Goal: Unclear

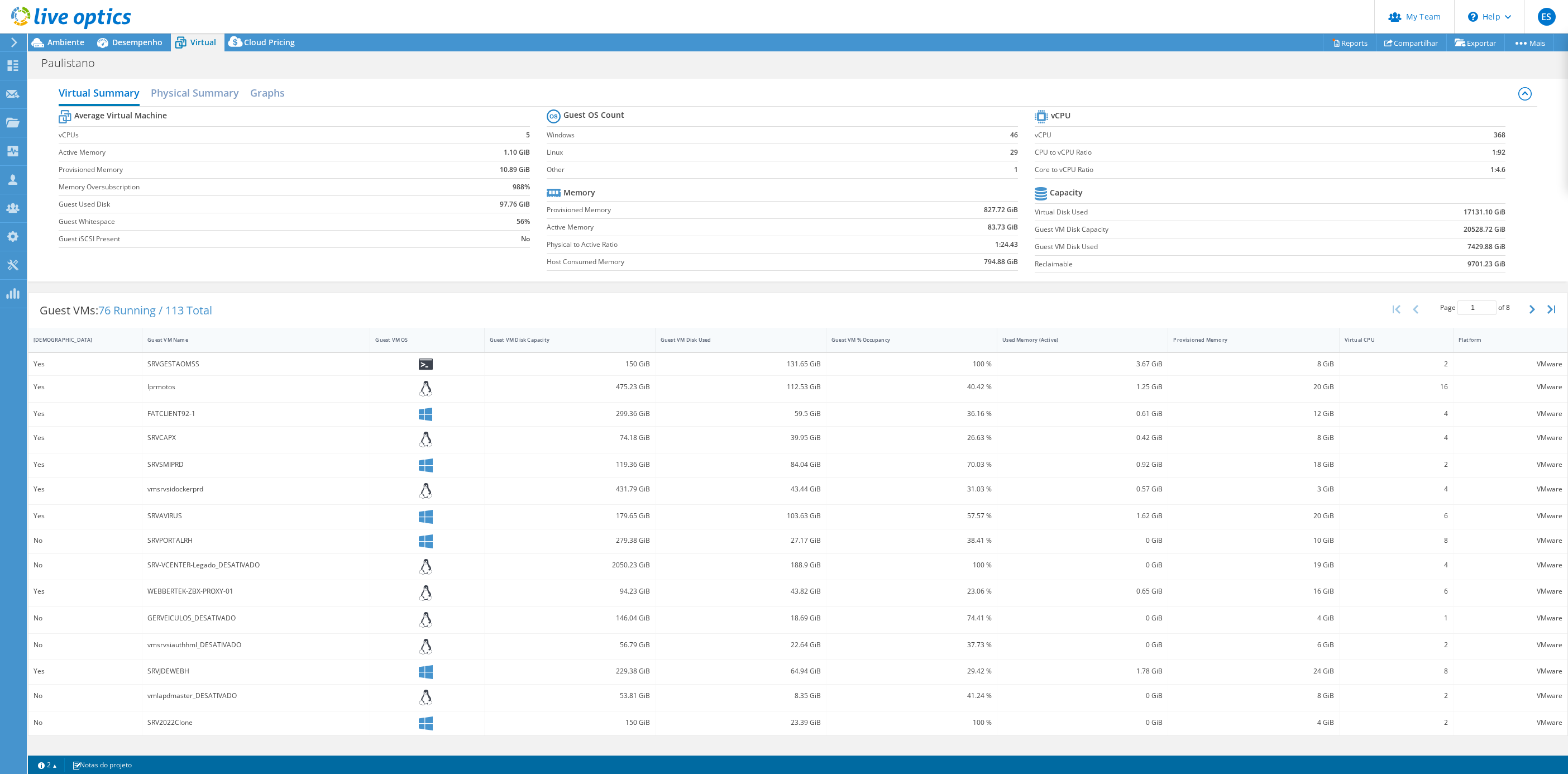
select select "USD"
click at [69, 45] on span "Ambiente" at bounding box center [65, 42] width 37 height 11
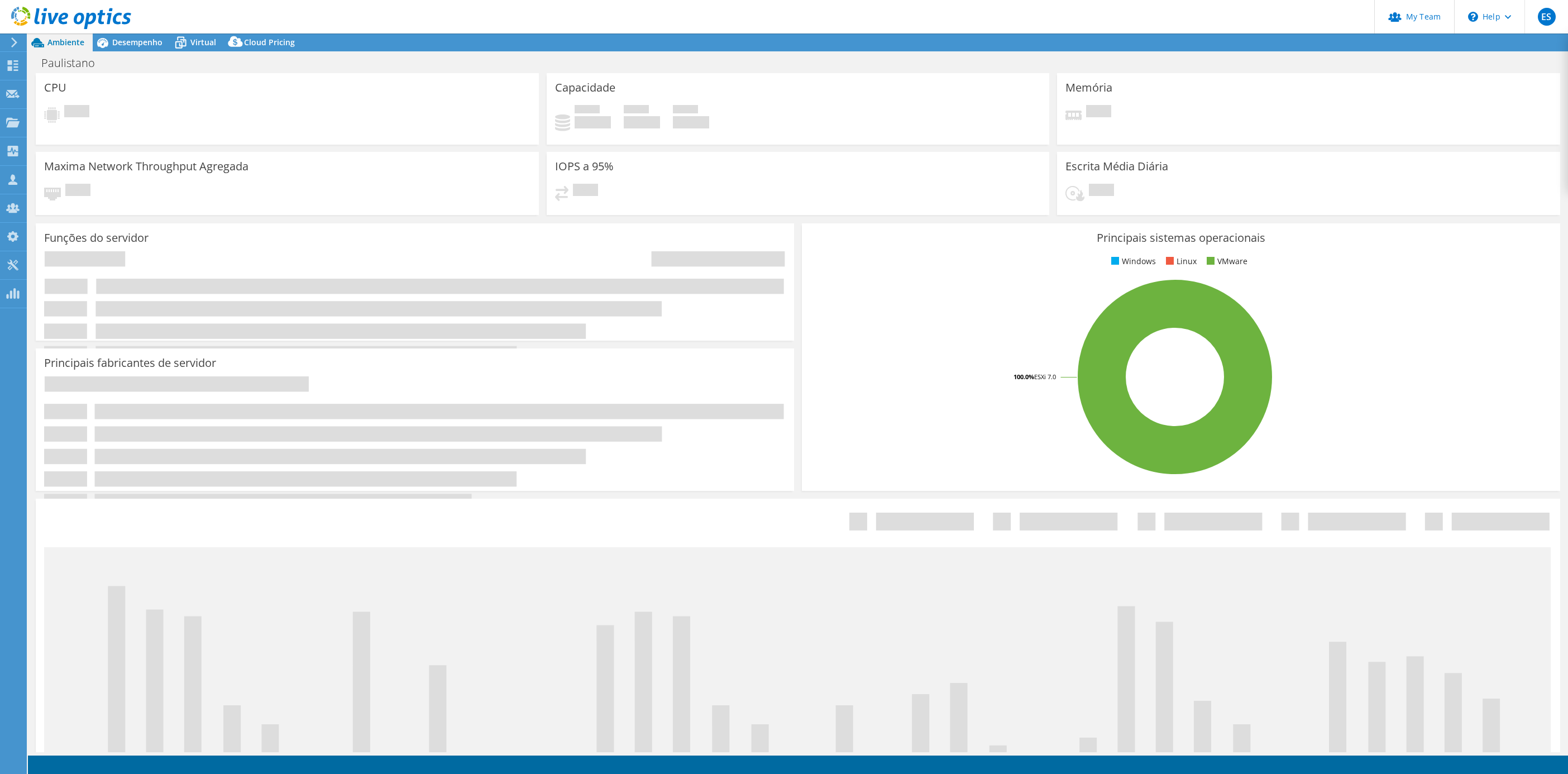
select select "USD"
